Goal: Task Accomplishment & Management: Manage account settings

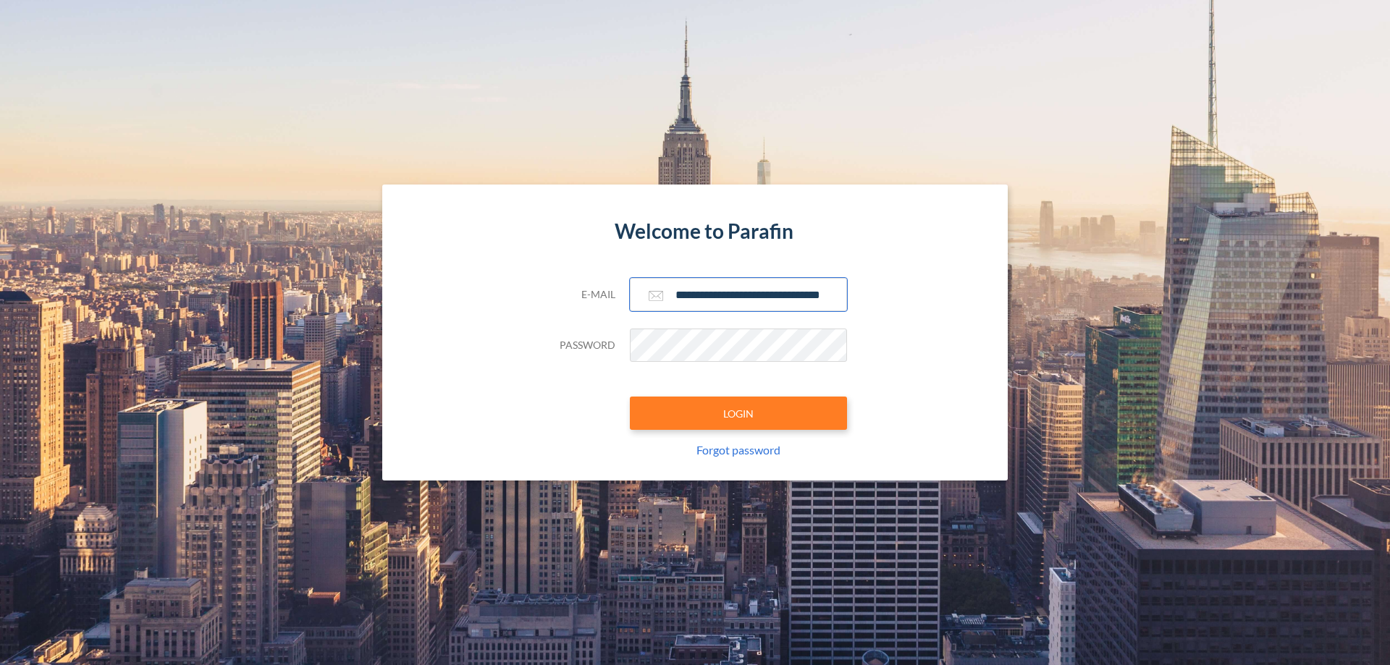
scroll to position [0, 23]
type input "**********"
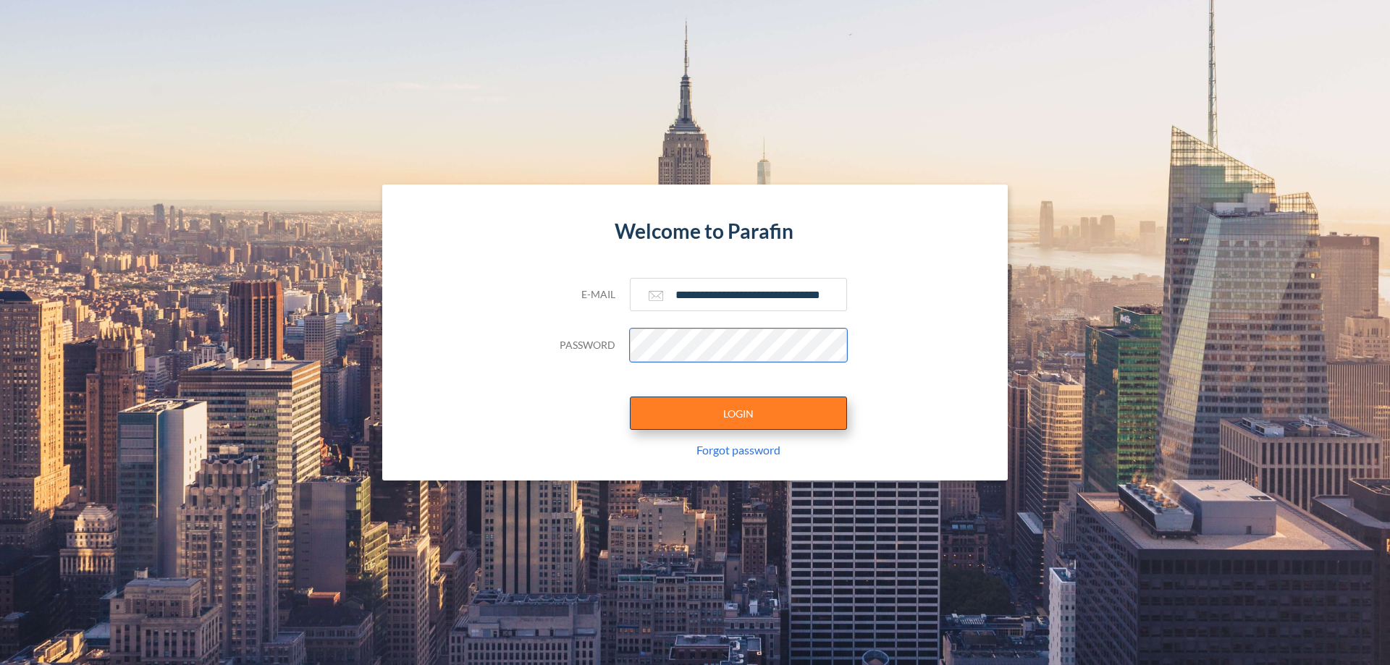
scroll to position [0, 0]
click at [738, 413] on button "LOGIN" at bounding box center [738, 413] width 217 height 33
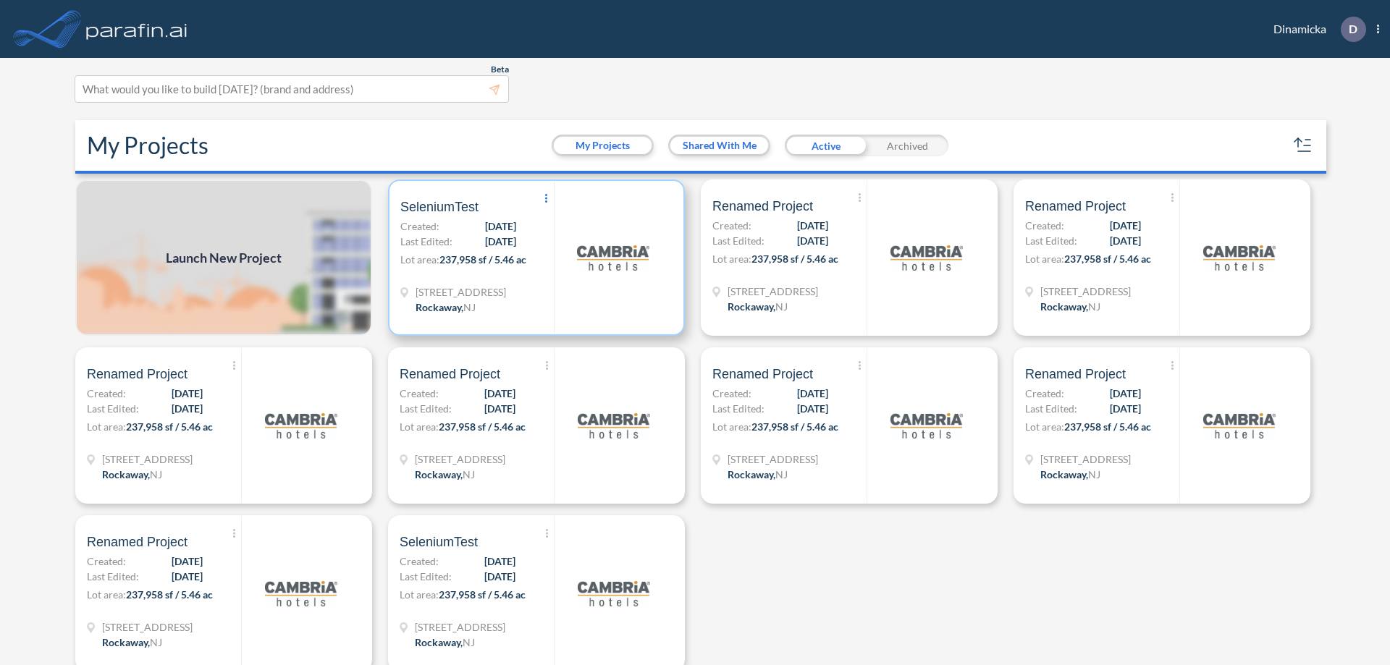
scroll to position [4, 0]
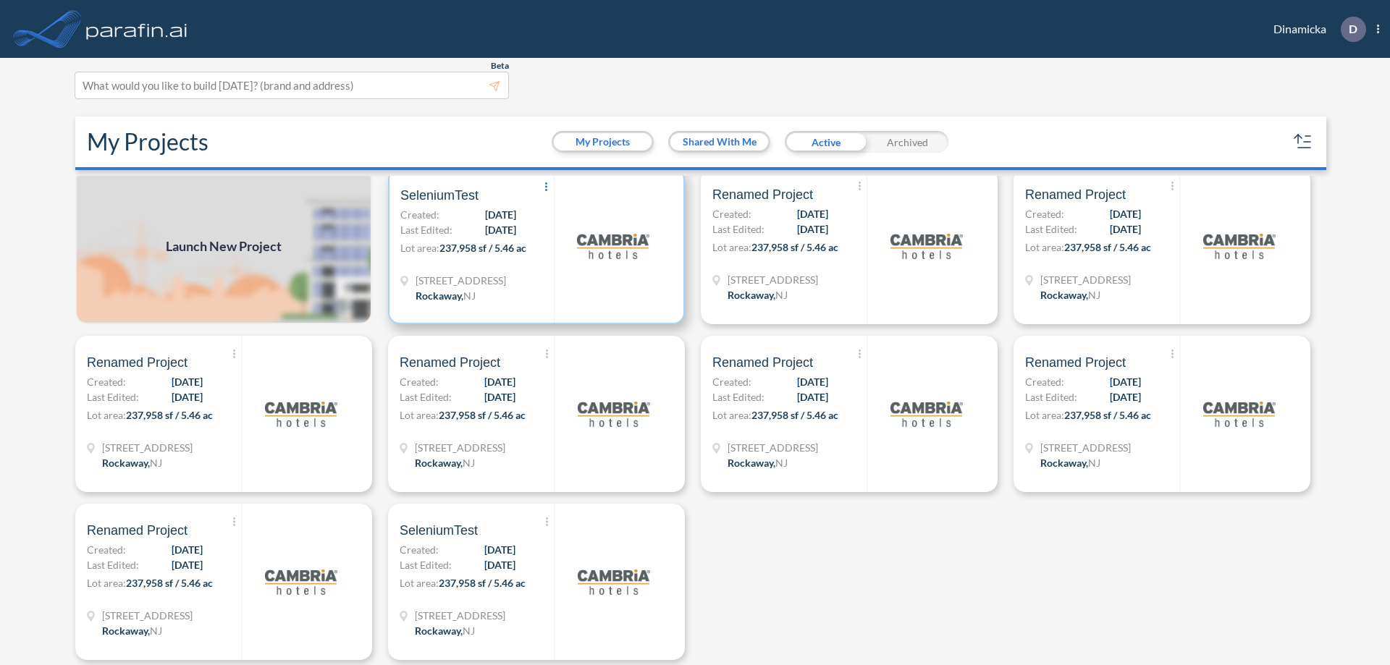
click at [545, 187] on icon at bounding box center [546, 186] width 2 height 9
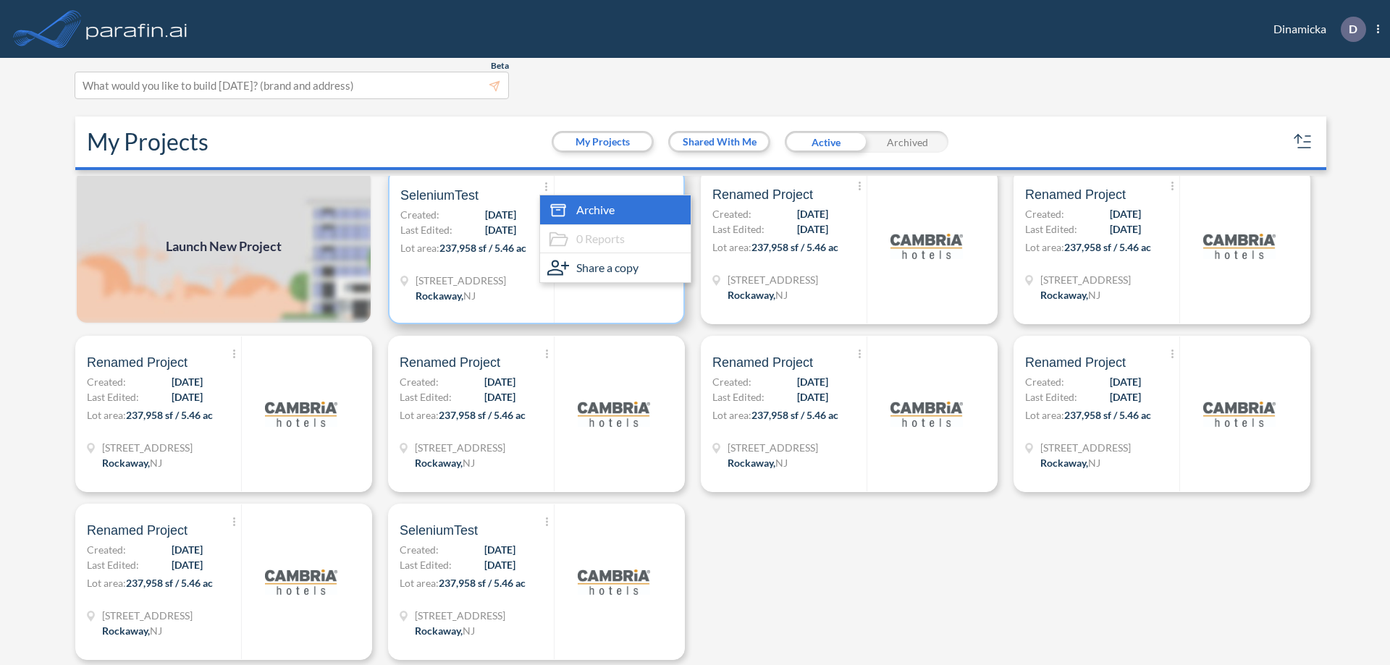
scroll to position [14, 0]
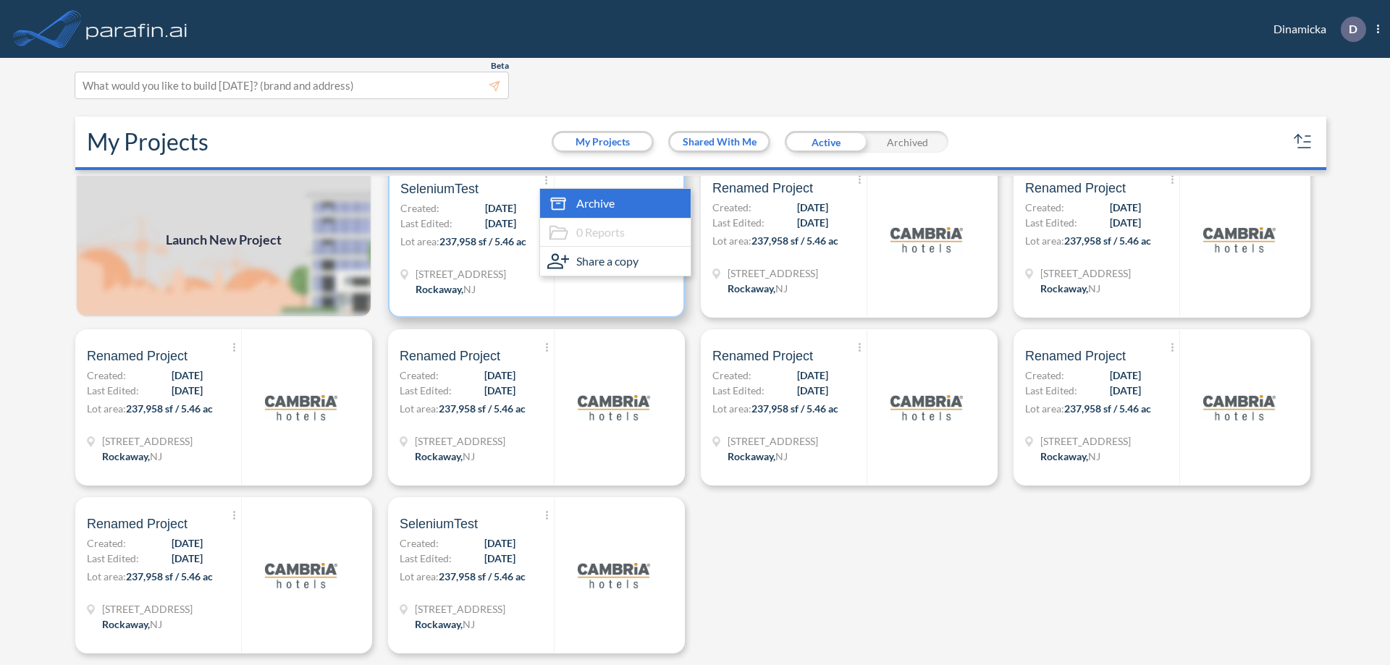
click at [612, 203] on span "Archive" at bounding box center [595, 203] width 38 height 17
